Goal: Task Accomplishment & Management: Manage account settings

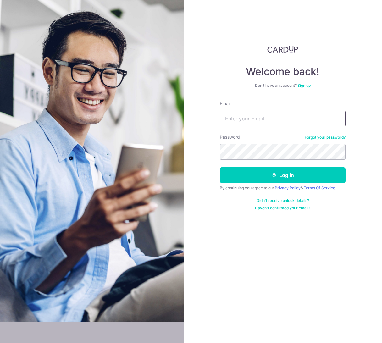
click at [250, 114] on input "Email" at bounding box center [283, 119] width 126 height 16
type input "[EMAIL_ADDRESS][DOMAIN_NAME]"
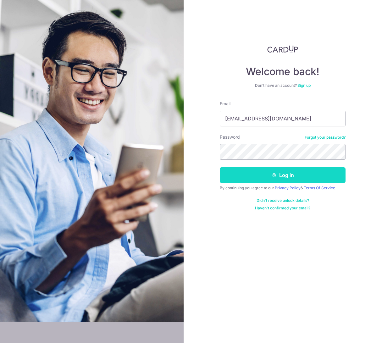
click at [285, 173] on button "Log in" at bounding box center [283, 175] width 126 height 16
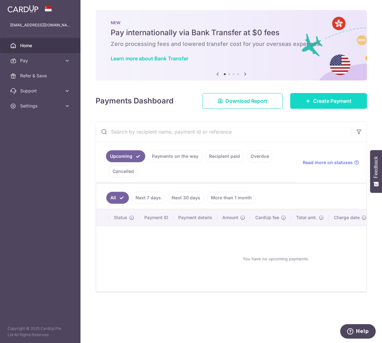
click at [317, 106] on link "Create Payment" at bounding box center [328, 101] width 77 height 16
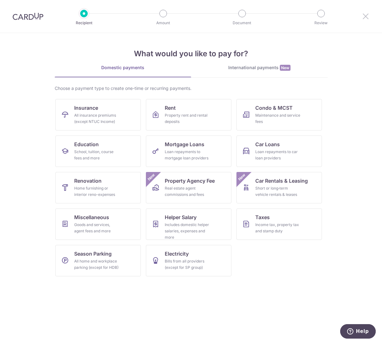
click at [366, 17] on icon at bounding box center [366, 16] width 8 height 8
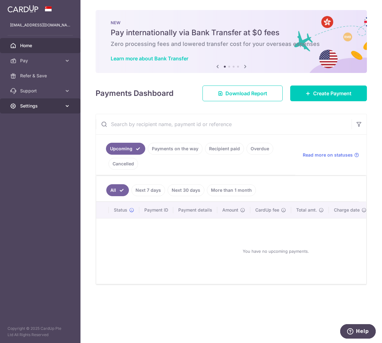
click at [58, 106] on span "Settings" at bounding box center [40, 106] width 41 height 6
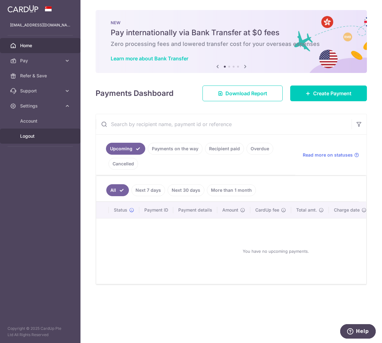
click at [30, 135] on span "Logout" at bounding box center [40, 136] width 41 height 6
